Goal: Information Seeking & Learning: Check status

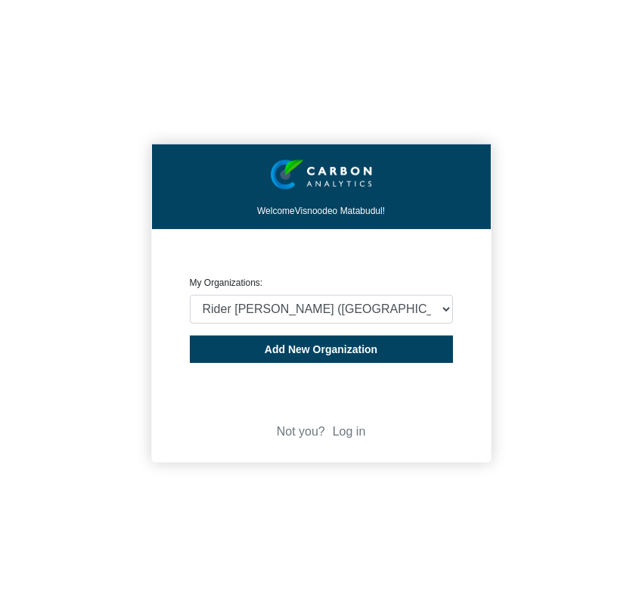
select select "4407816"
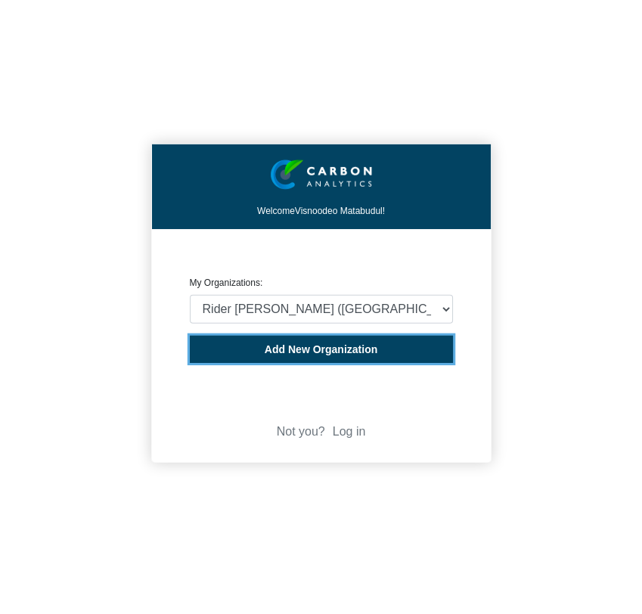
click at [339, 350] on span "Add New Organization" at bounding box center [321, 350] width 113 height 12
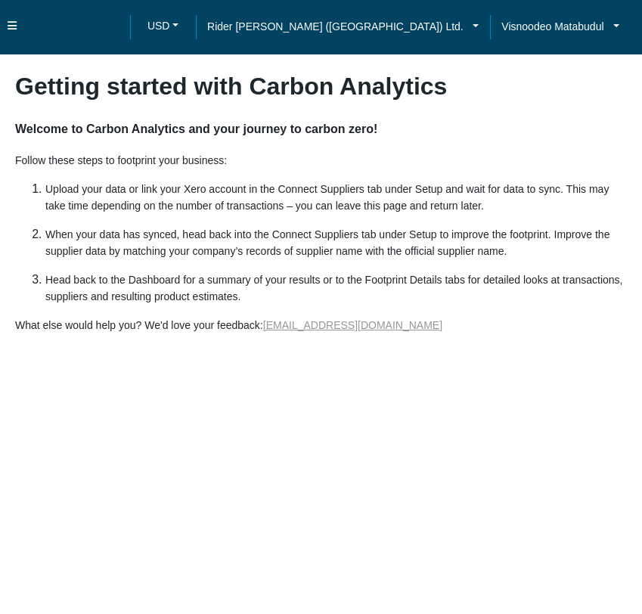
drag, startPoint x: 14, startPoint y: 22, endPoint x: 17, endPoint y: 29, distance: 7.8
click at [13, 23] on icon at bounding box center [12, 25] width 9 height 11
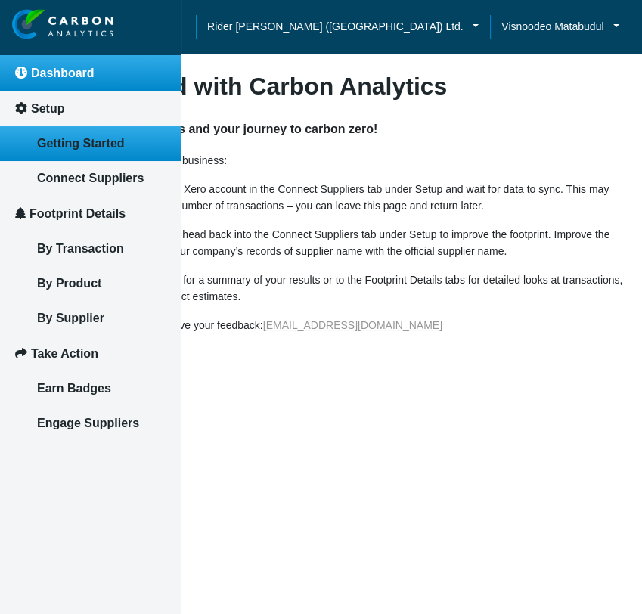
click at [82, 73] on span "Dashboard" at bounding box center [63, 73] width 64 height 13
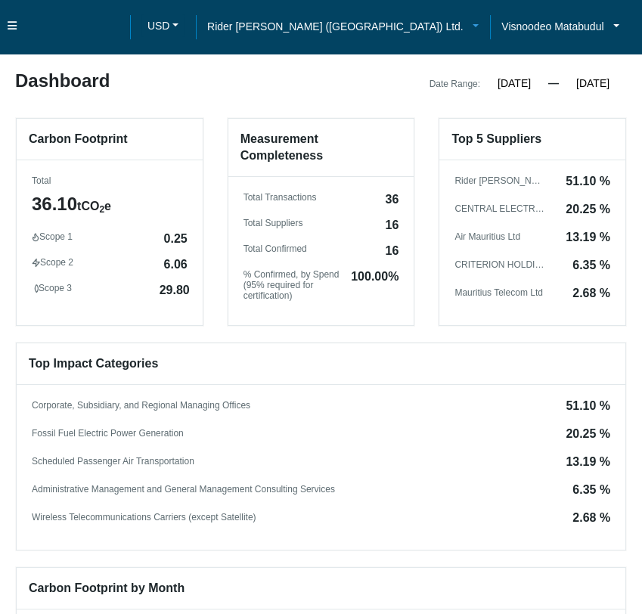
click at [442, 25] on span "Rider Levett Bucknall (Mauritius) Ltd." at bounding box center [335, 26] width 257 height 17
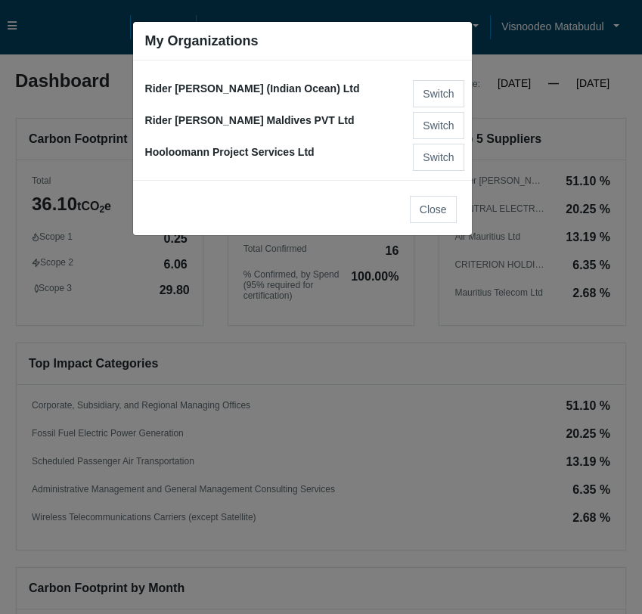
click at [301, 387] on ngb-modal-window "My Organizations Rider Levett Bucknall (Indian Ocean) Ltd Switch Rider Levett B…" at bounding box center [321, 307] width 642 height 614
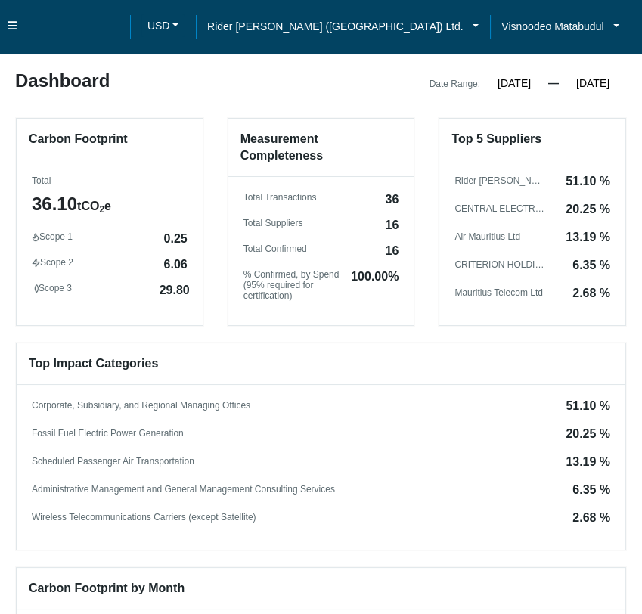
click at [508, 86] on input "01/01/2024" at bounding box center [515, 83] width 68 height 14
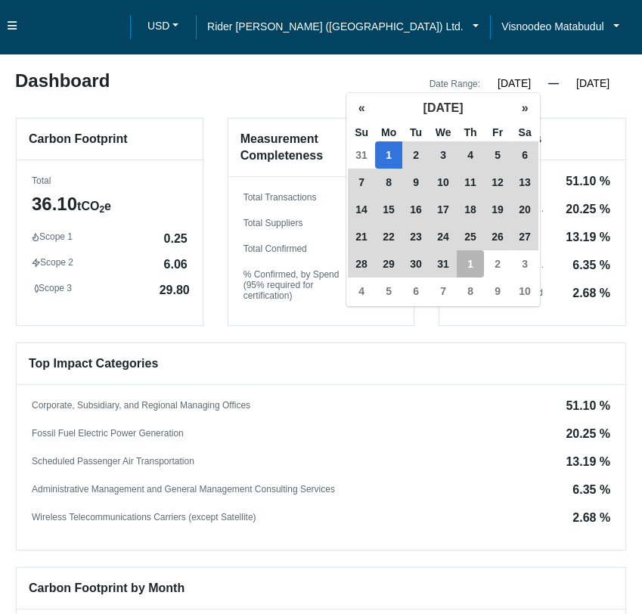
click at [596, 79] on input "02/01/2024" at bounding box center [593, 83] width 68 height 14
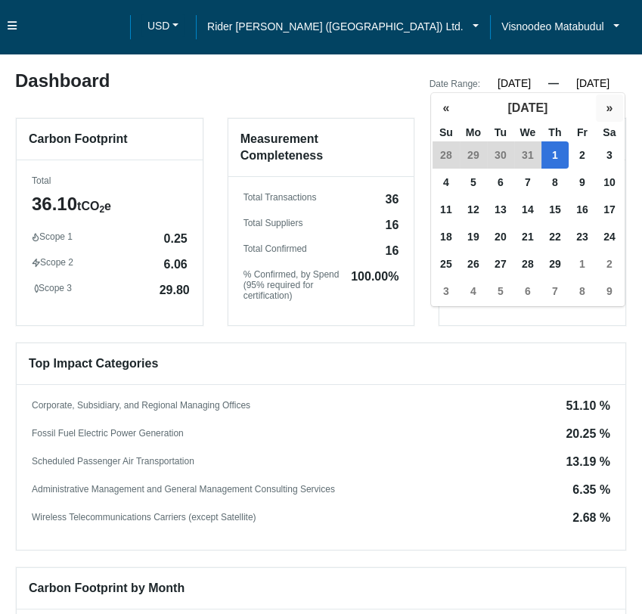
click at [614, 112] on button "»" at bounding box center [609, 108] width 27 height 27
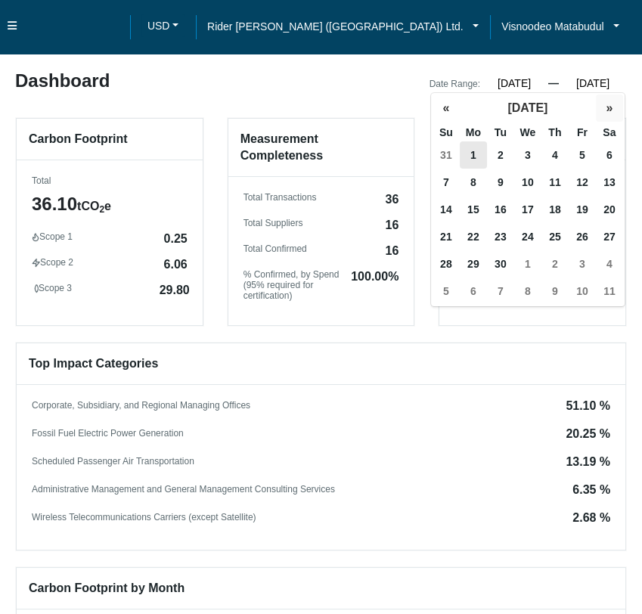
click at [612, 113] on button "»" at bounding box center [609, 108] width 27 height 27
click at [611, 113] on button "»" at bounding box center [609, 108] width 27 height 27
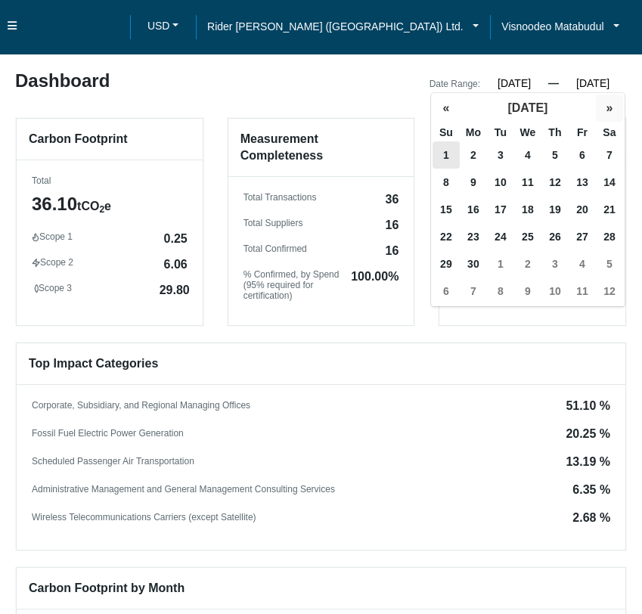
click at [611, 113] on button "»" at bounding box center [609, 108] width 27 height 27
click at [504, 264] on span "31" at bounding box center [500, 263] width 27 height 27
type input "12/31/2024"
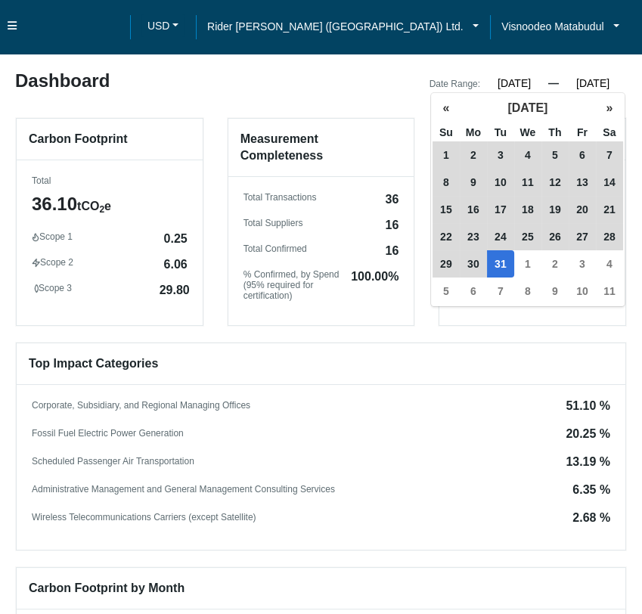
click at [520, 344] on h6 "Top Impact Categories" at bounding box center [321, 365] width 609 height 42
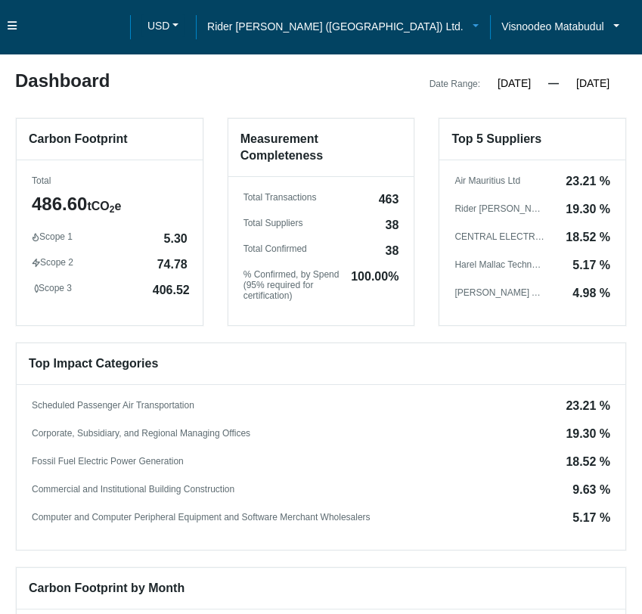
click at [468, 29] on link "Rider [PERSON_NAME] ([GEOGRAPHIC_DATA]) Ltd." at bounding box center [343, 26] width 294 height 17
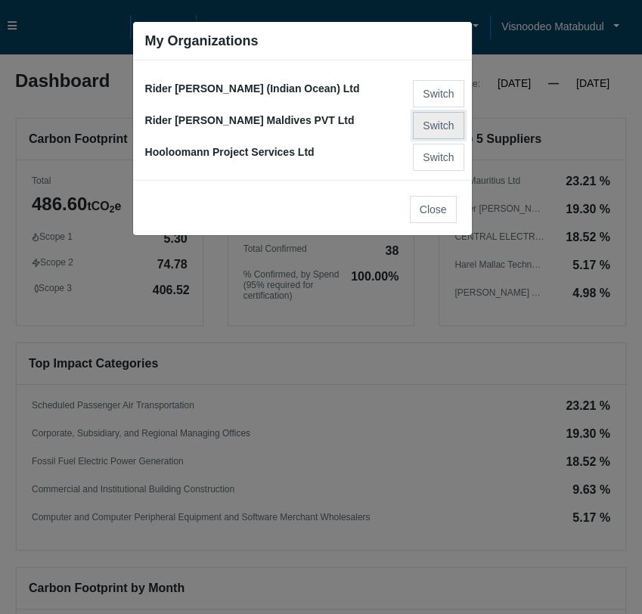
click at [443, 123] on button "Switch" at bounding box center [438, 125] width 51 height 27
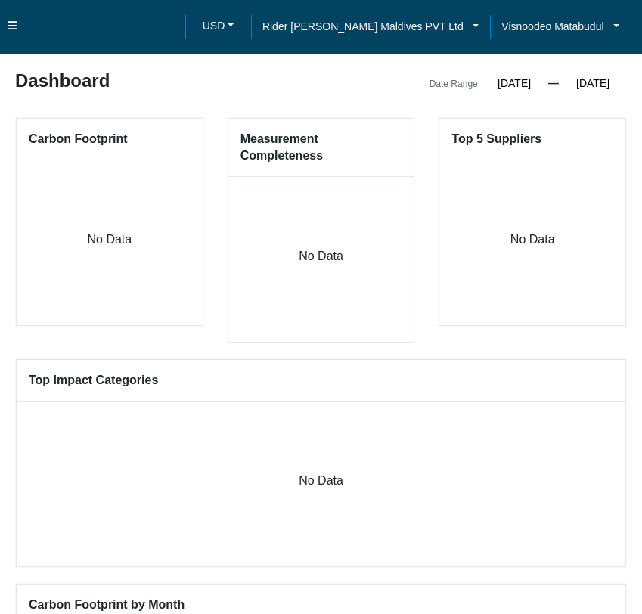
click at [413, 373] on h6 "Top Impact Categories" at bounding box center [321, 381] width 609 height 42
click at [521, 83] on input "01/01/2025" at bounding box center [515, 83] width 68 height 14
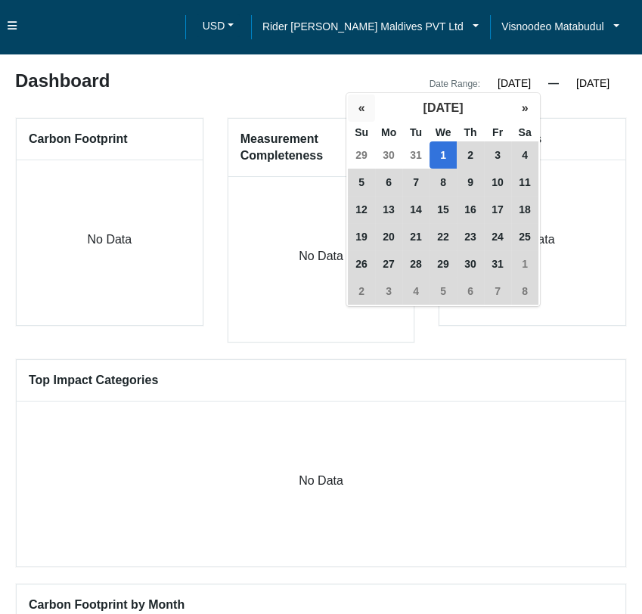
click at [367, 104] on button "«" at bounding box center [361, 108] width 27 height 27
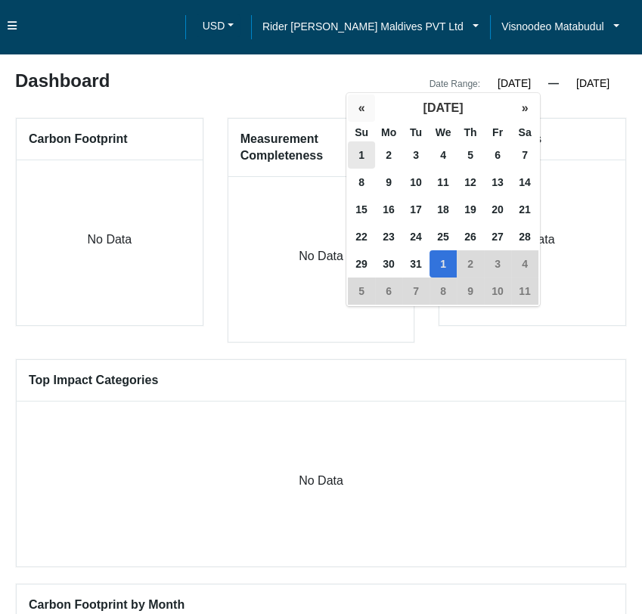
click at [367, 104] on button "«" at bounding box center [361, 108] width 27 height 27
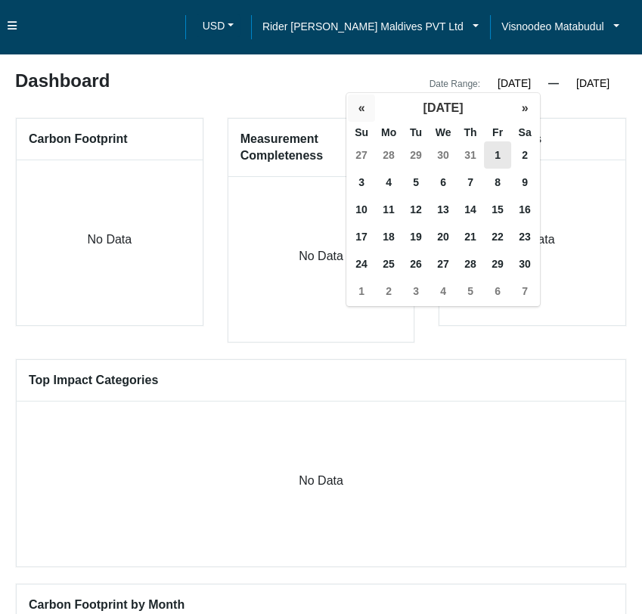
click at [366, 104] on button "«" at bounding box center [361, 108] width 27 height 27
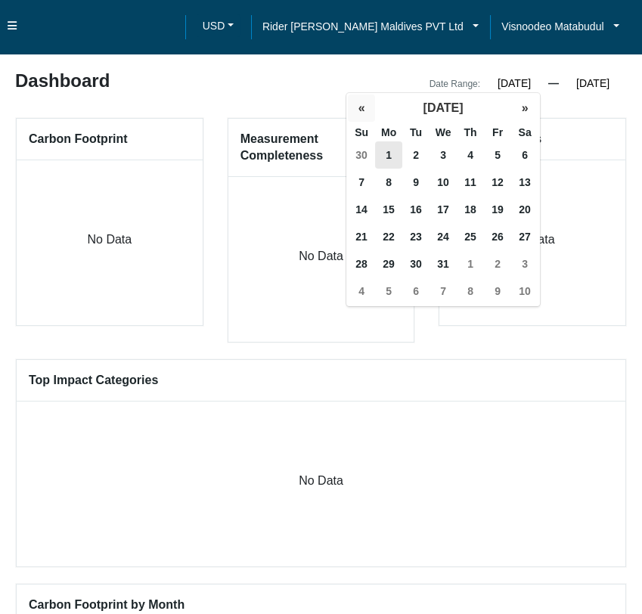
click at [366, 104] on button "«" at bounding box center [361, 108] width 27 height 27
click at [366, 105] on button "«" at bounding box center [361, 108] width 27 height 27
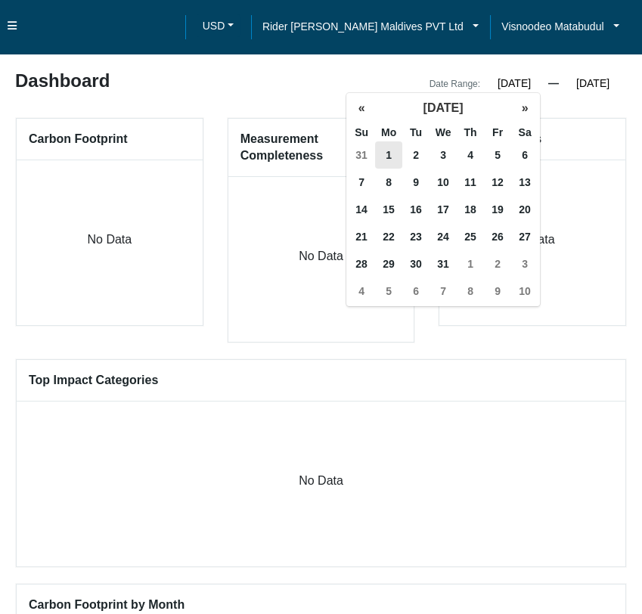
click at [387, 150] on span "1" at bounding box center [388, 155] width 27 height 27
type input "01/01/2024"
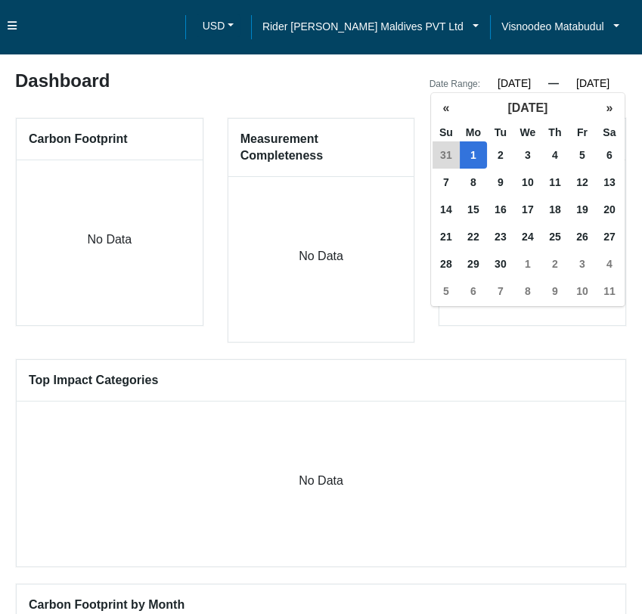
click at [606, 82] on input "09/01/2025" at bounding box center [593, 83] width 68 height 14
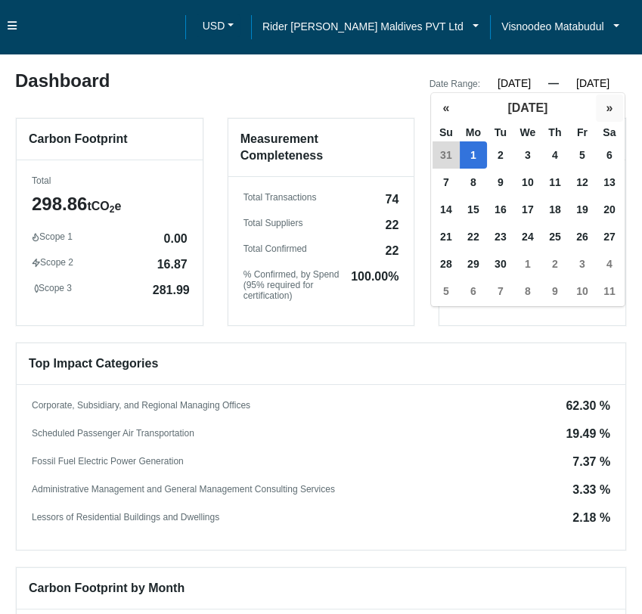
click at [599, 111] on button "»" at bounding box center [609, 108] width 27 height 27
click at [449, 112] on button "«" at bounding box center [446, 108] width 27 height 27
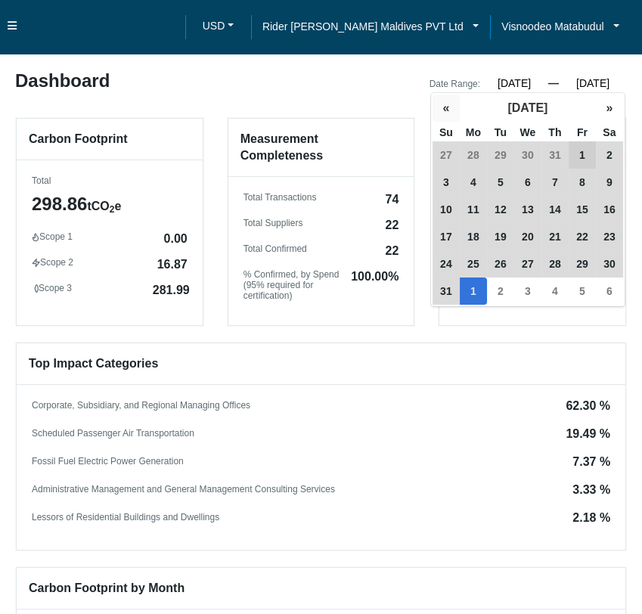
click at [449, 111] on button "«" at bounding box center [446, 108] width 27 height 27
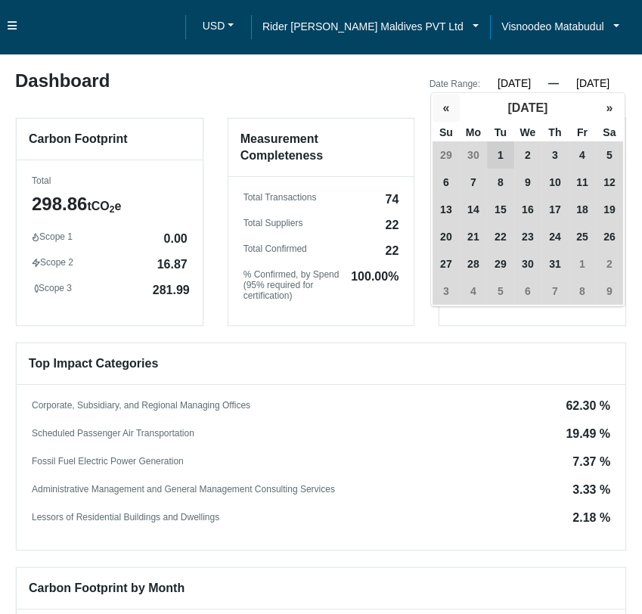
click at [449, 111] on button "«" at bounding box center [446, 108] width 27 height 27
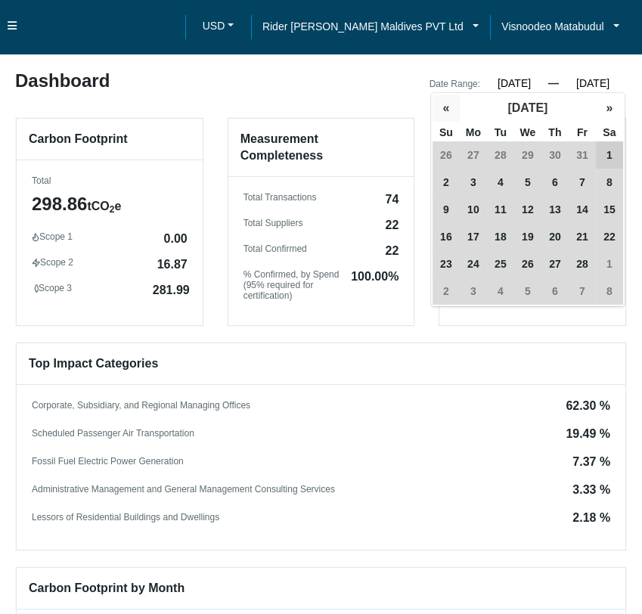
click at [449, 111] on button "«" at bounding box center [446, 108] width 27 height 27
click at [496, 259] on span "31" at bounding box center [500, 263] width 27 height 27
type input "12/31/2024"
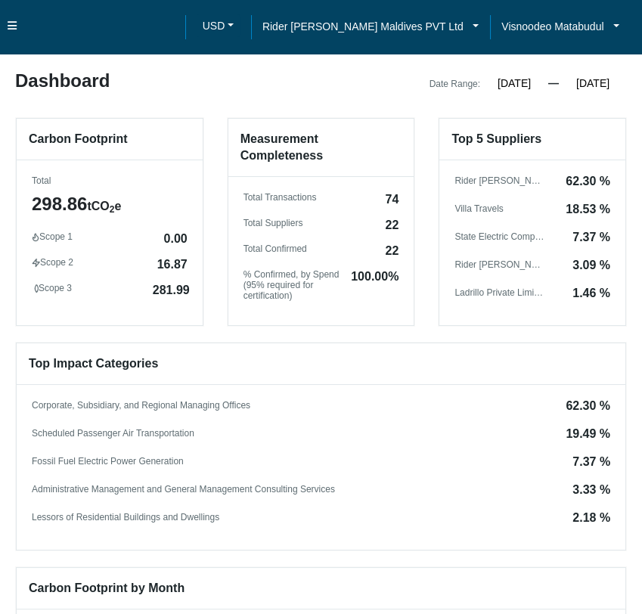
click at [515, 368] on h6 "Top Impact Categories" at bounding box center [321, 365] width 609 height 42
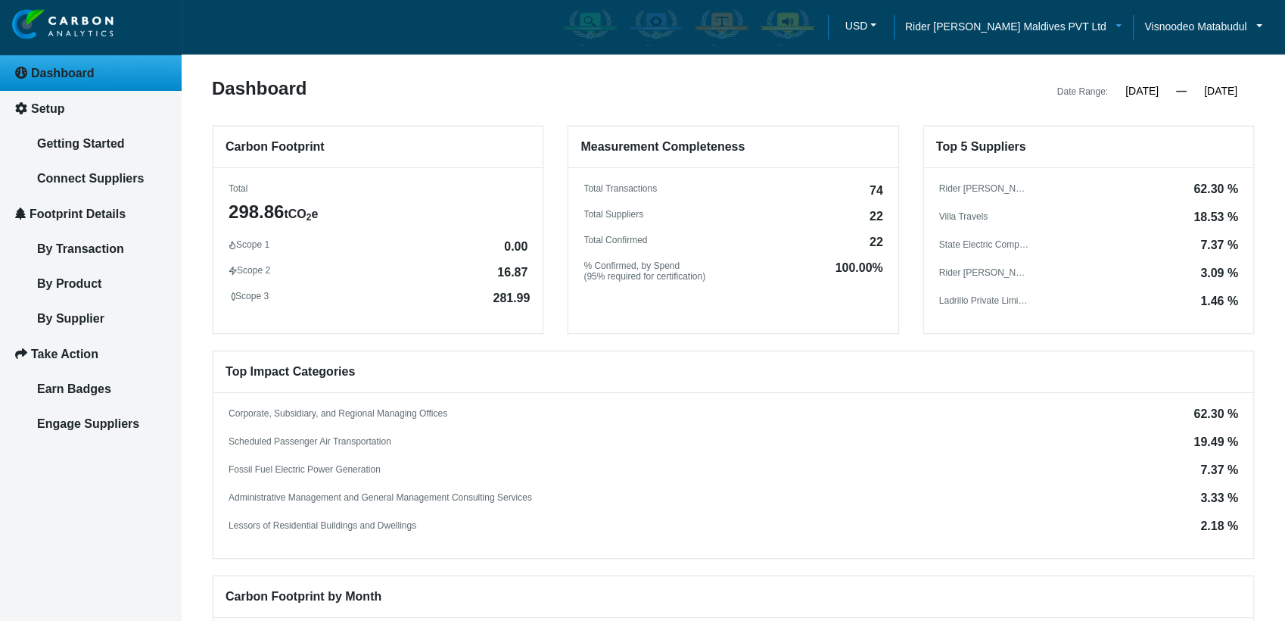
click at [642, 33] on span "Rider Levett Bucknall Maldives PVT Ltd" at bounding box center [1005, 26] width 201 height 17
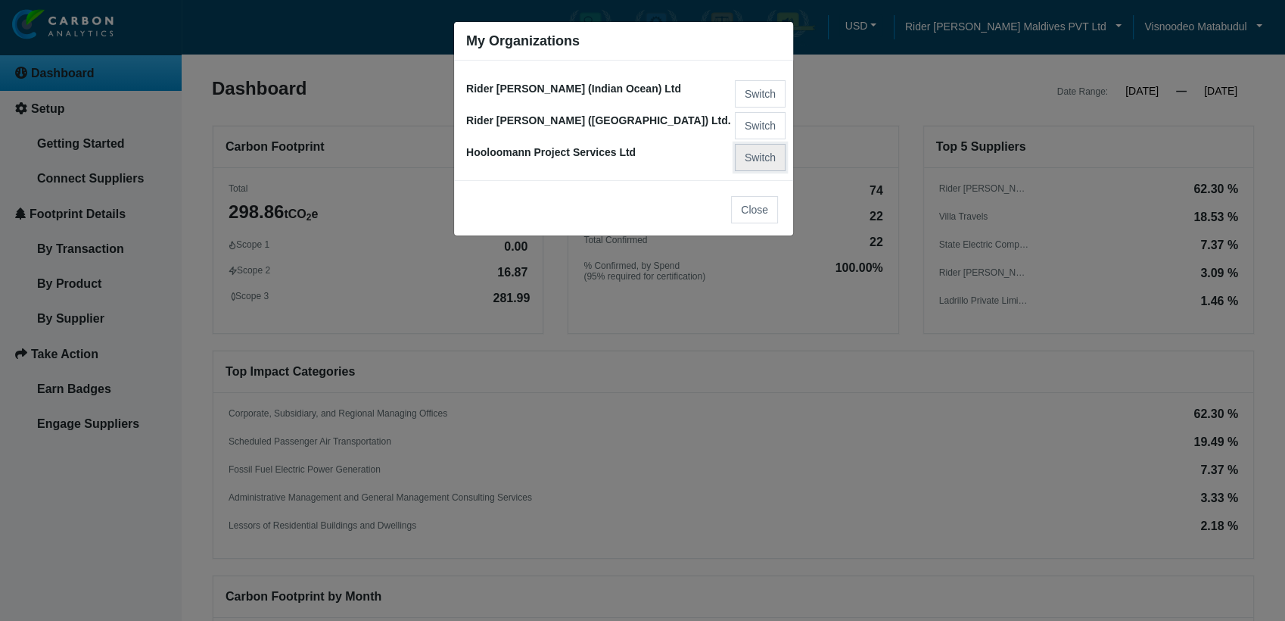
click at [642, 156] on button "Switch" at bounding box center [760, 157] width 51 height 27
